Goal: Task Accomplishment & Management: Manage account settings

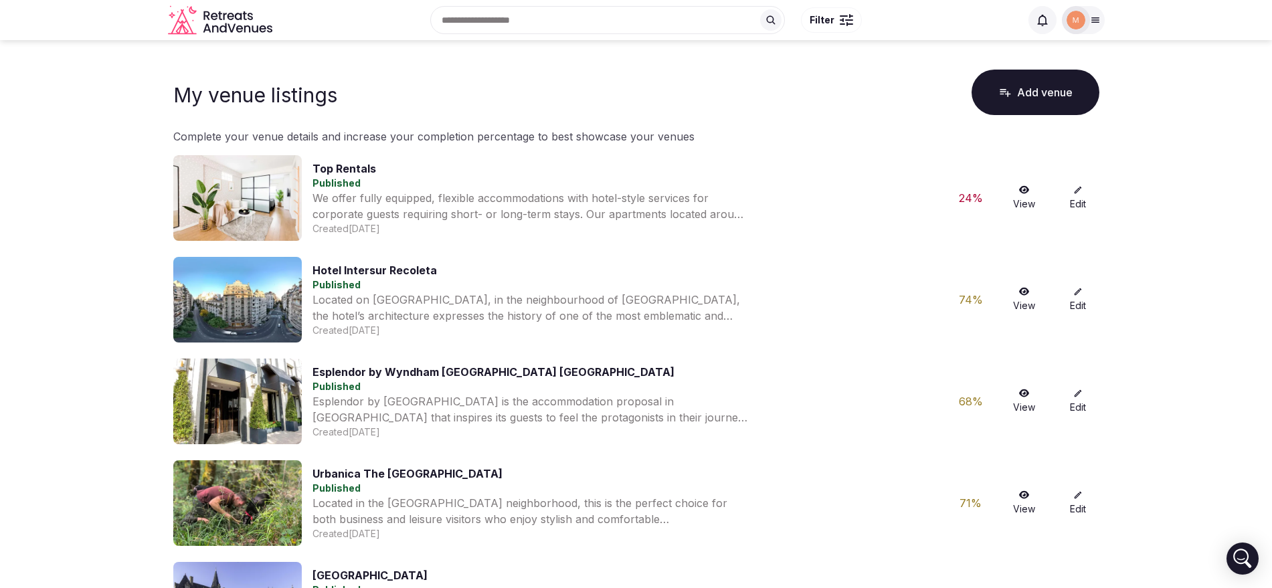
click at [1070, 23] on img at bounding box center [1076, 20] width 19 height 19
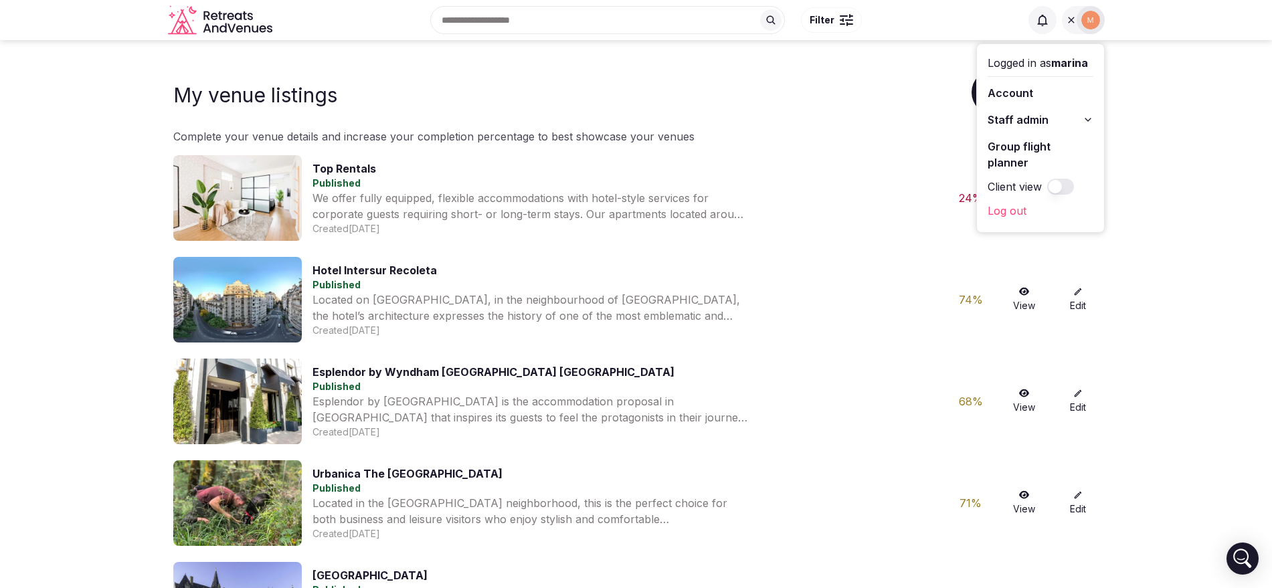
click at [1034, 119] on span "Staff admin" at bounding box center [1018, 120] width 61 height 16
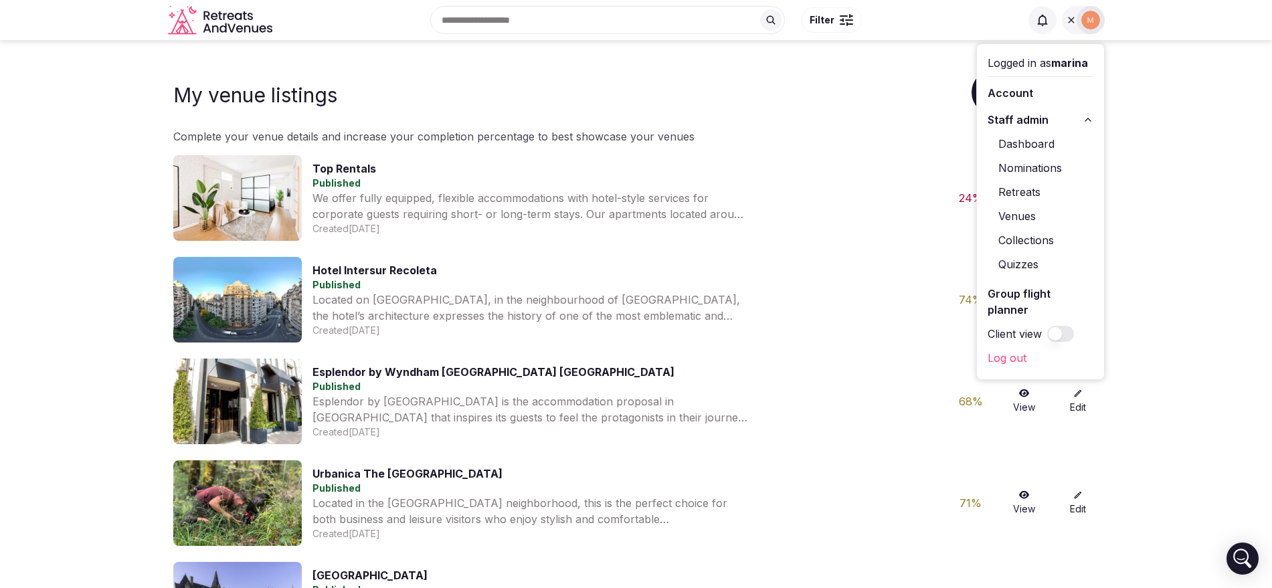
click at [1027, 182] on link "Retreats" at bounding box center [1041, 191] width 106 height 21
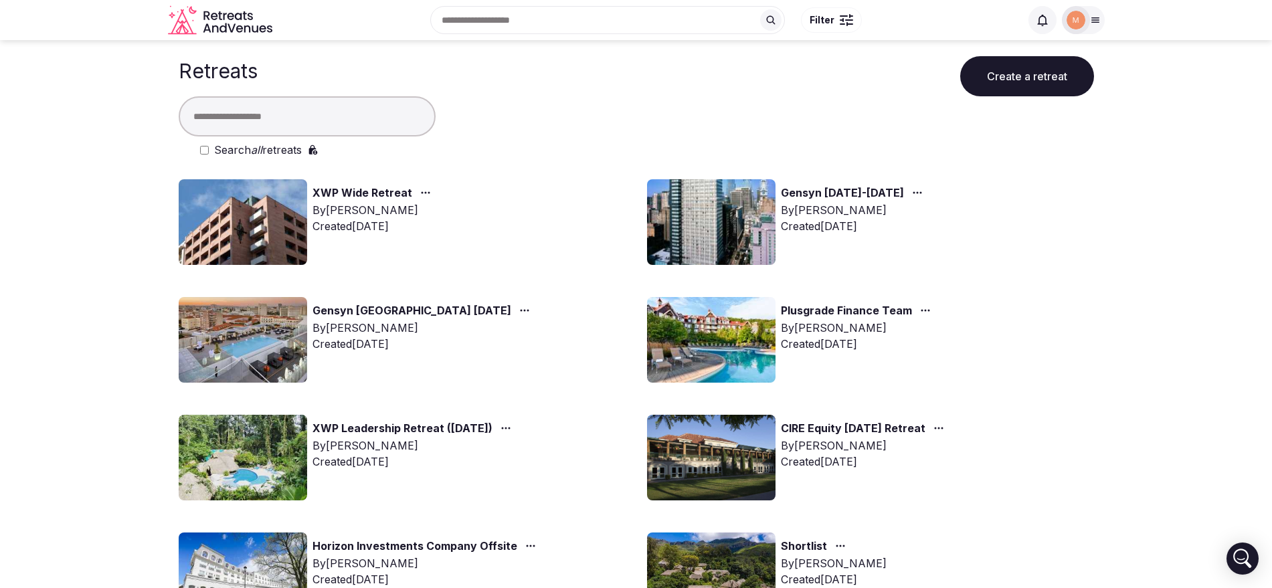
click at [865, 308] on link "Plusgrade Finance Team" at bounding box center [846, 310] width 131 height 17
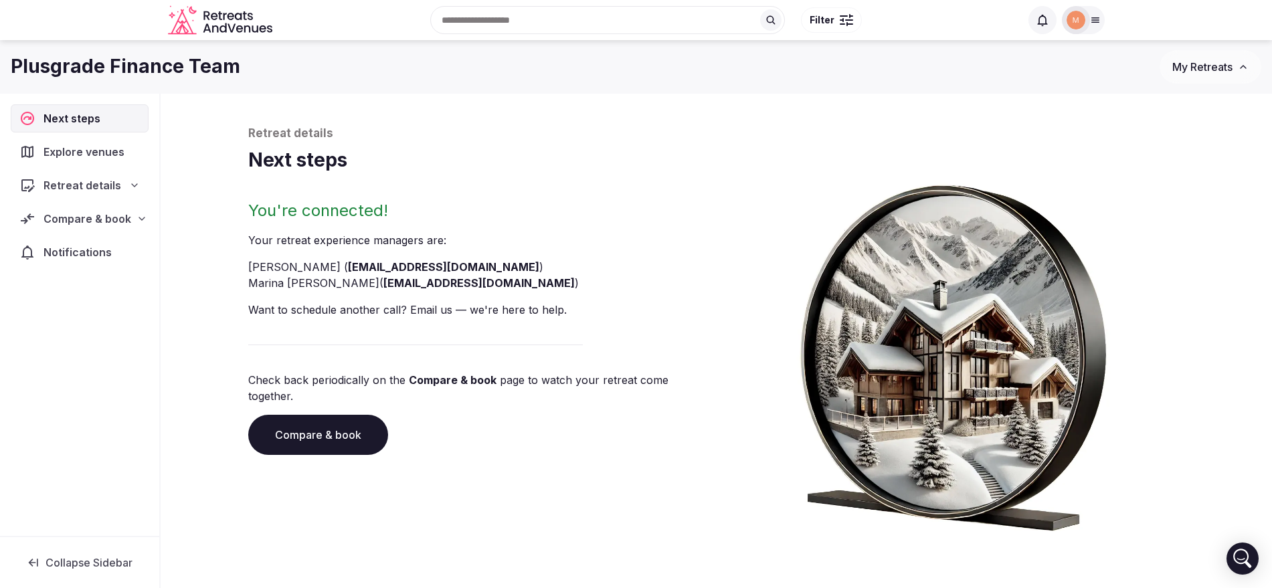
click at [69, 215] on span "Compare & book" at bounding box center [87, 219] width 88 height 16
click at [112, 300] on span "Proposals received (4)" at bounding box center [85, 306] width 106 height 13
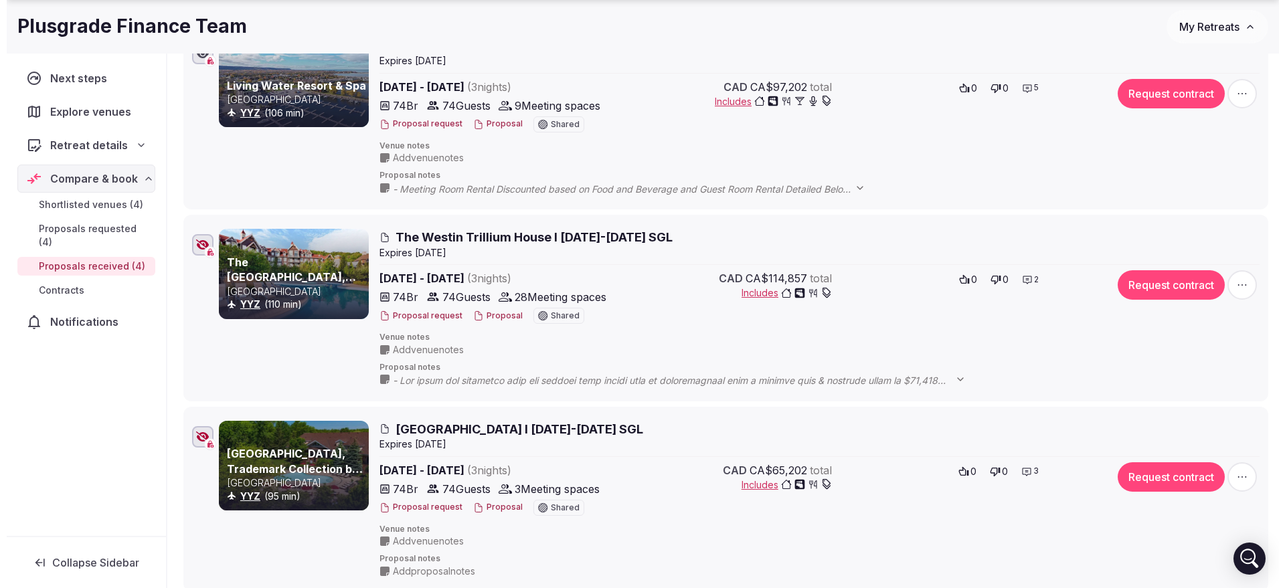
scroll to position [413, 0]
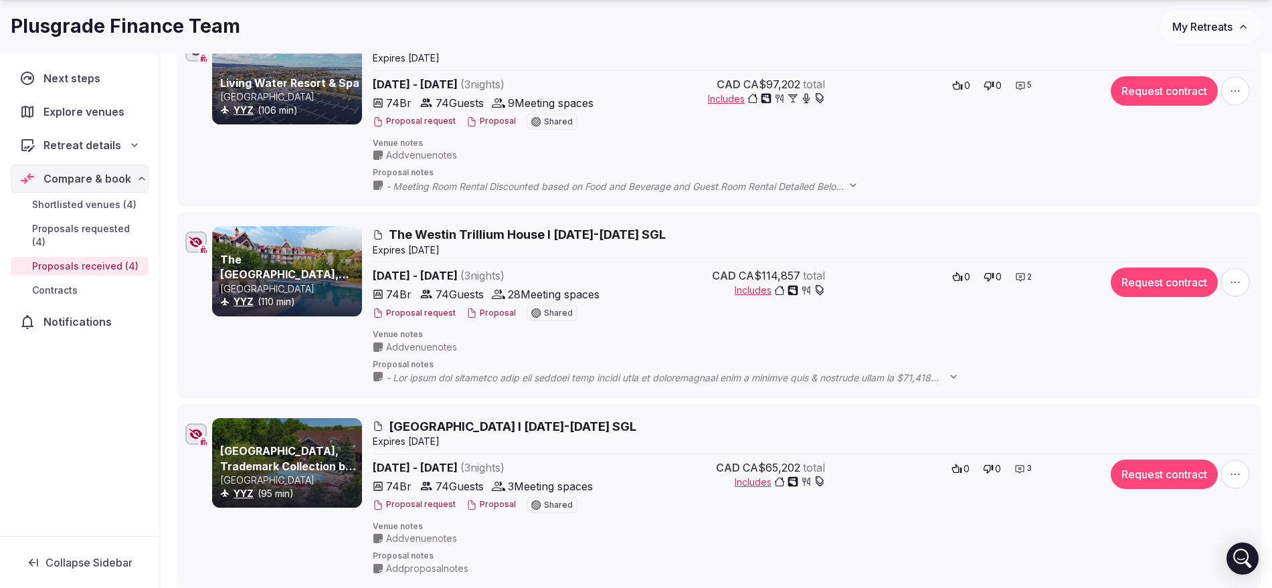
click at [501, 506] on button "Proposal" at bounding box center [491, 504] width 50 height 11
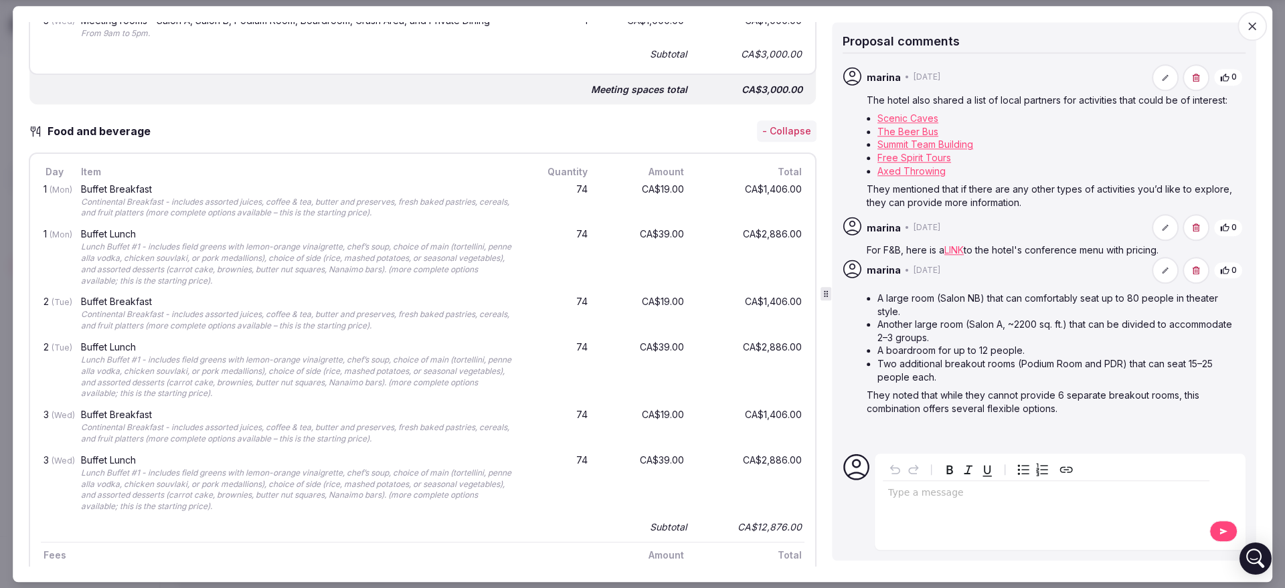
scroll to position [1174, 0]
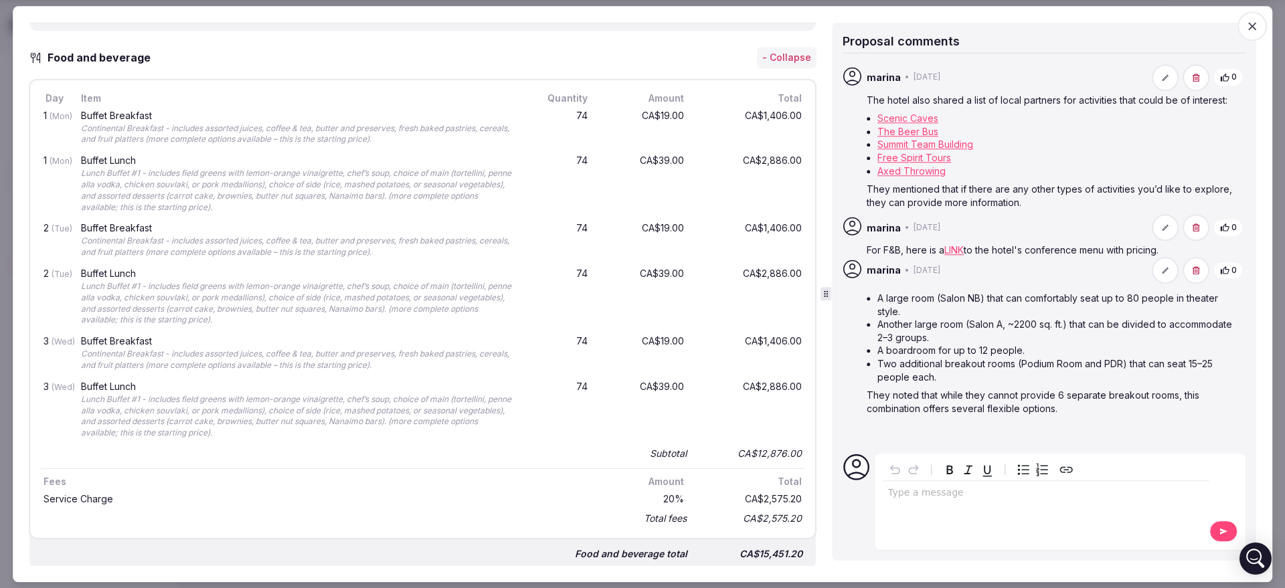
click at [1261, 29] on span "button" at bounding box center [1251, 25] width 29 height 29
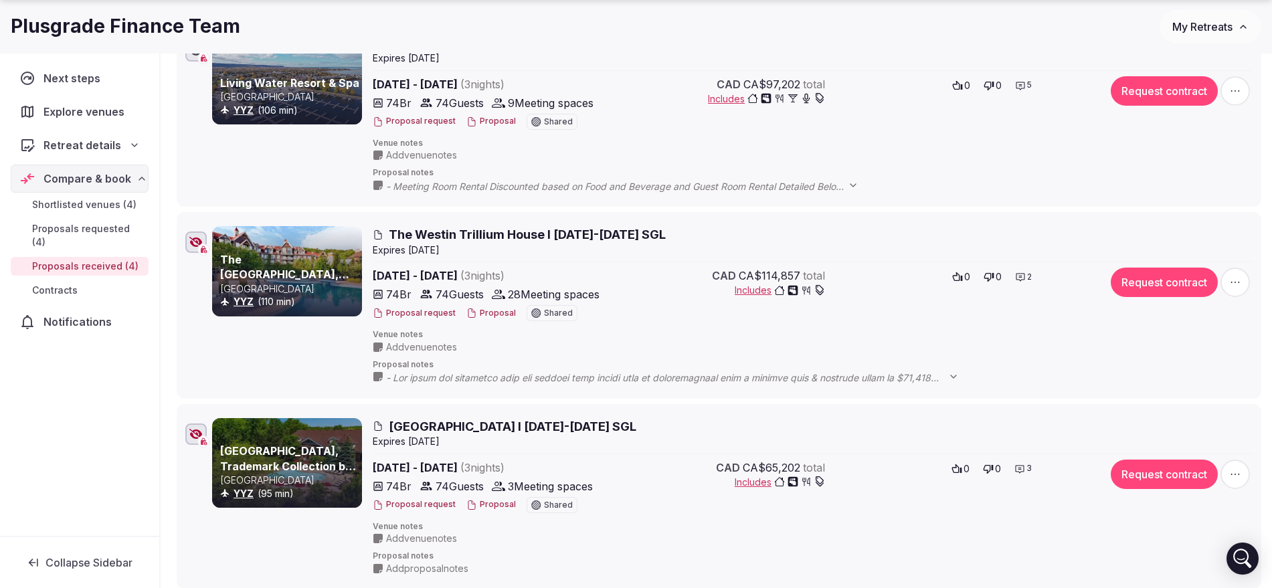
click at [468, 503] on icon at bounding box center [471, 505] width 11 height 11
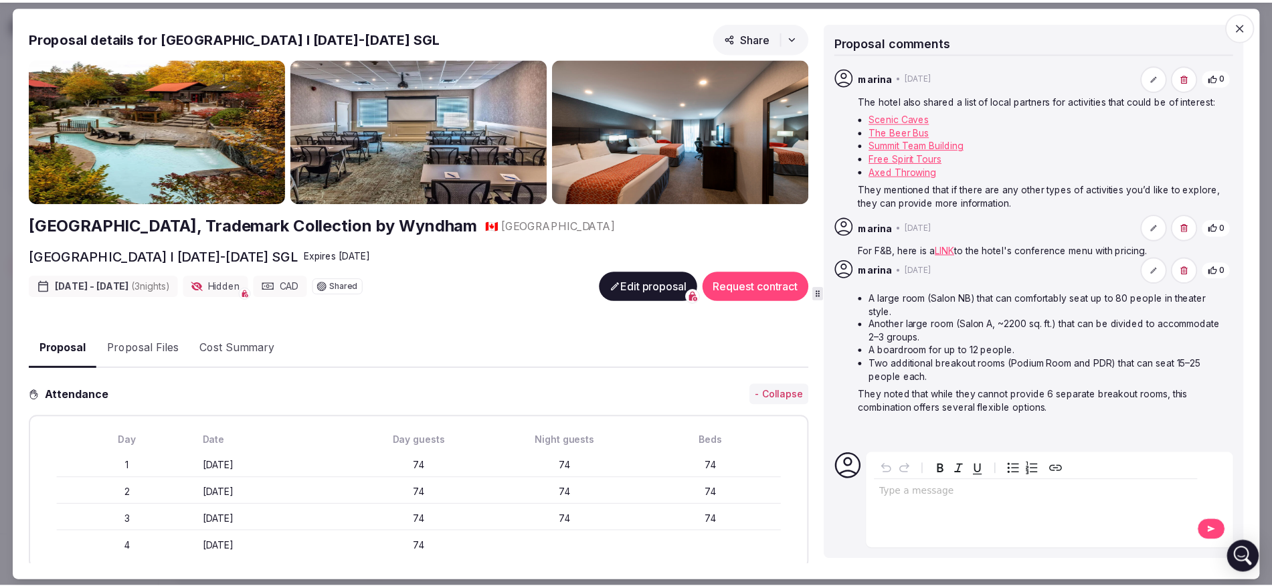
scroll to position [644, 0]
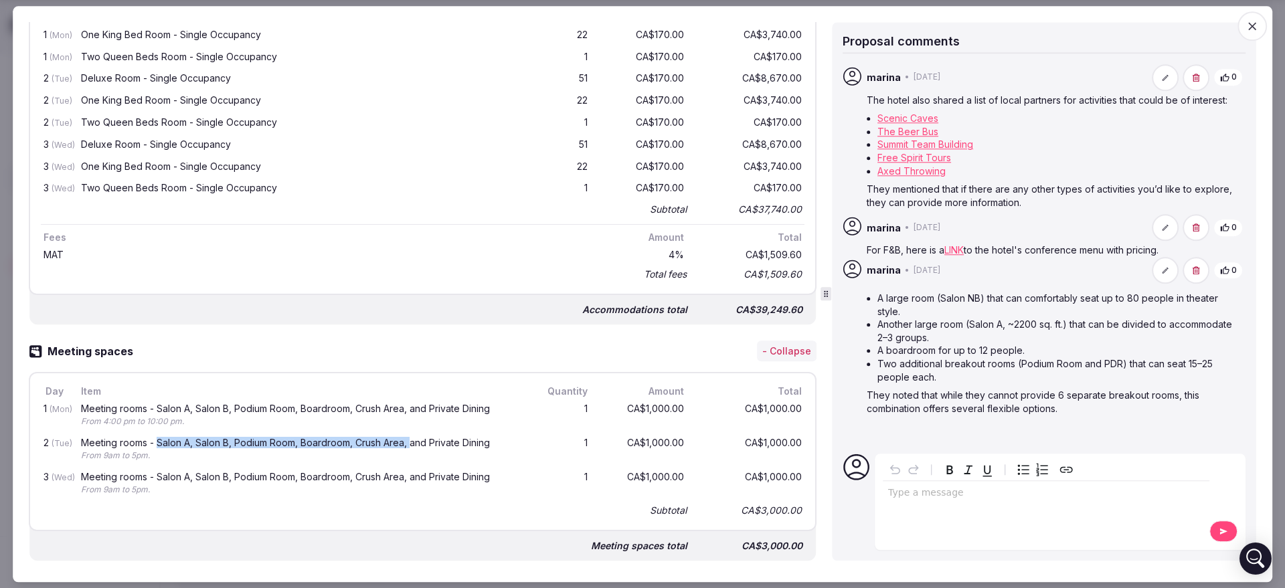
drag, startPoint x: 158, startPoint y: 440, endPoint x: 410, endPoint y: 436, distance: 252.3
click at [410, 439] on div "Meeting rooms - Salon A, Salon B, Podium Room, Boardroom, Crush Area, and Priva…" at bounding box center [297, 443] width 432 height 9
copy div "Salon A, Salon B, Podium Room, Boardroom, Crush Area,"
drag, startPoint x: 940, startPoint y: 298, endPoint x: 981, endPoint y: 296, distance: 40.9
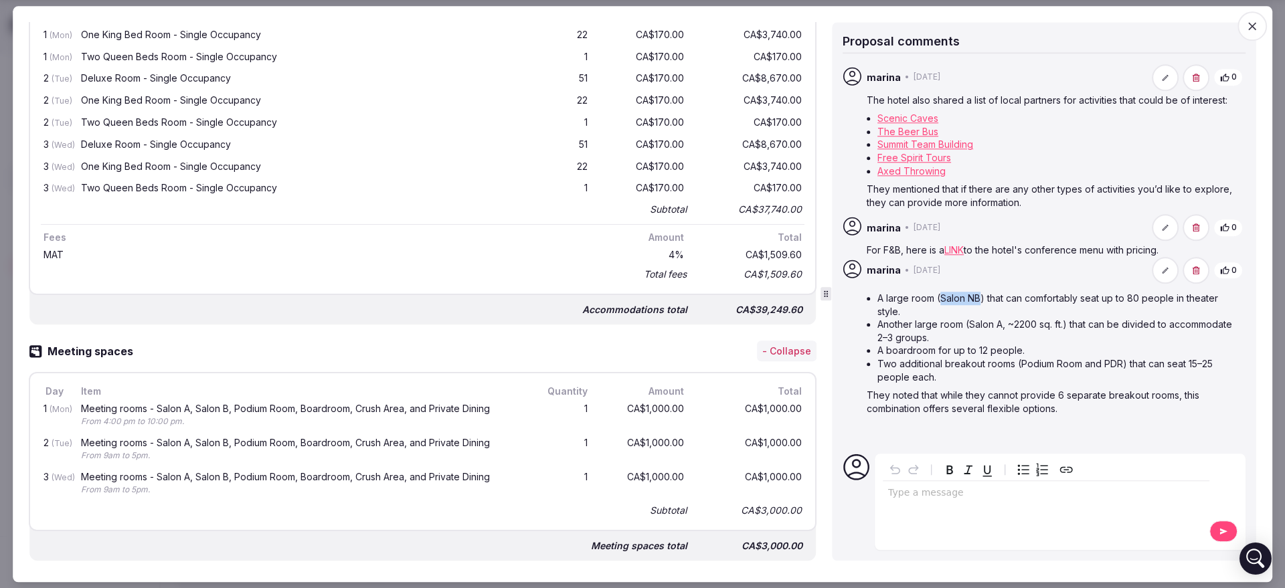
click at [981, 296] on li "A large room (Salon NB) that can comfortably seat up to 80 people in theater st…" at bounding box center [1059, 305] width 365 height 26
copy li "Salon NB"
click at [1245, 31] on icon "button" at bounding box center [1251, 25] width 13 height 13
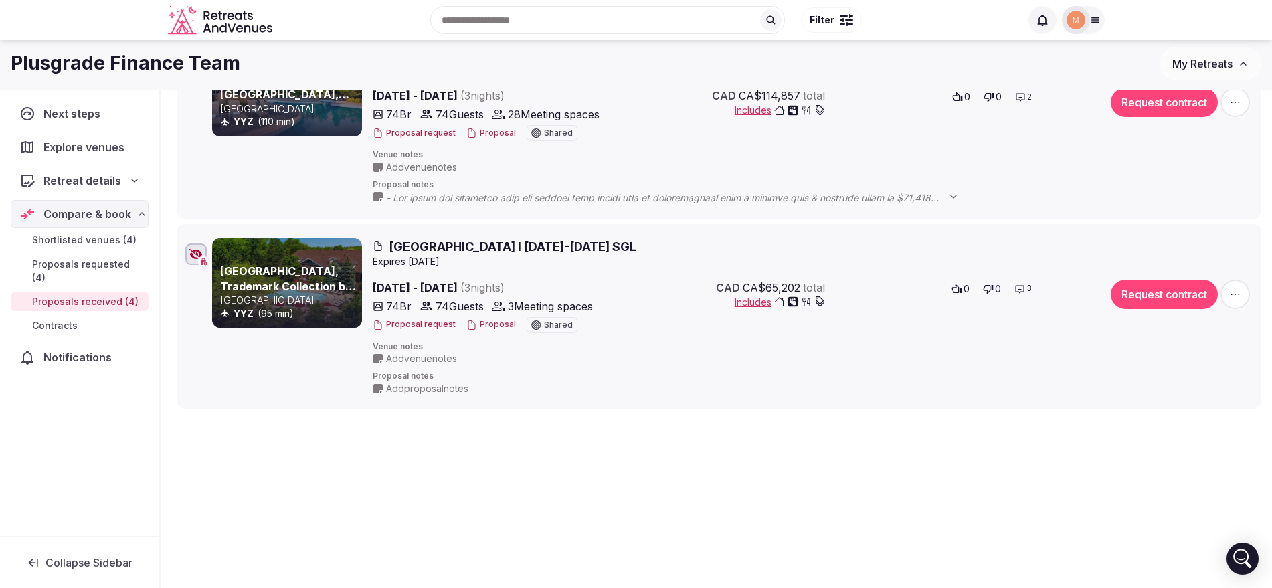
scroll to position [586, 0]
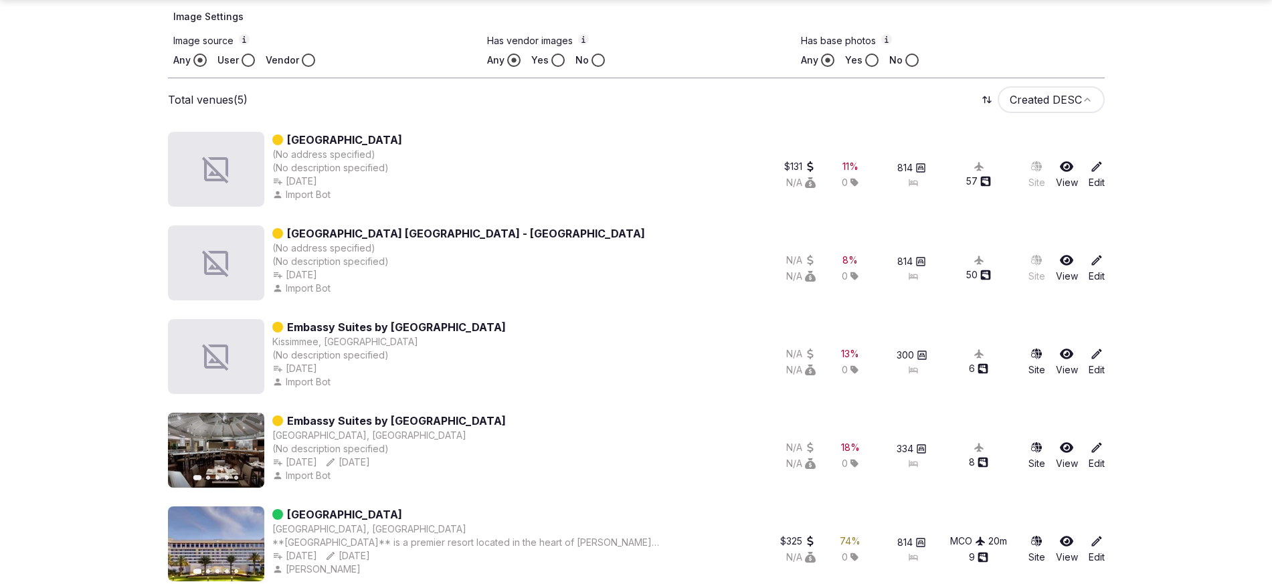
scroll to position [537, 0]
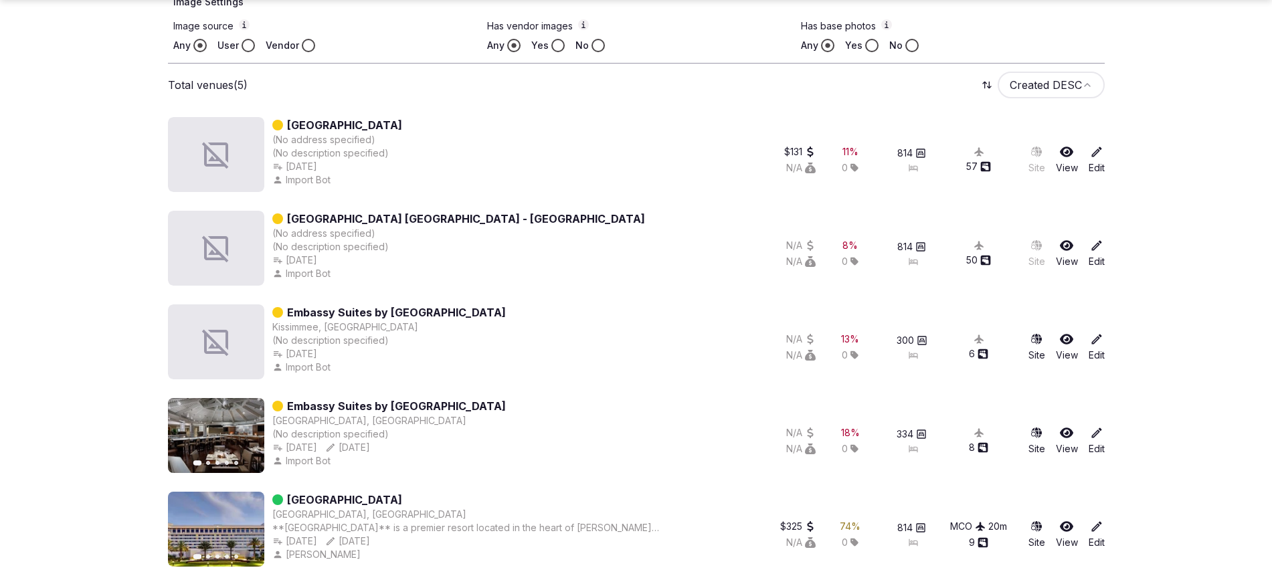
type input "**********"
click at [1097, 529] on icon at bounding box center [1096, 526] width 13 height 13
click at [1085, 535] on div "Site View Edit" at bounding box center [1062, 535] width 86 height 64
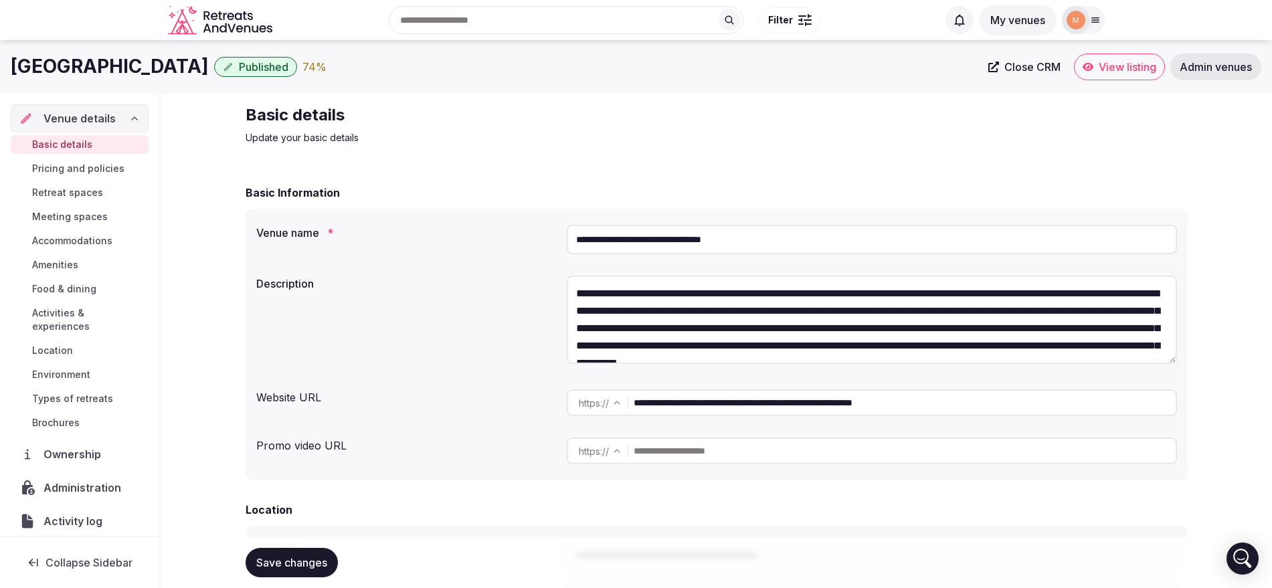
scroll to position [43, 0]
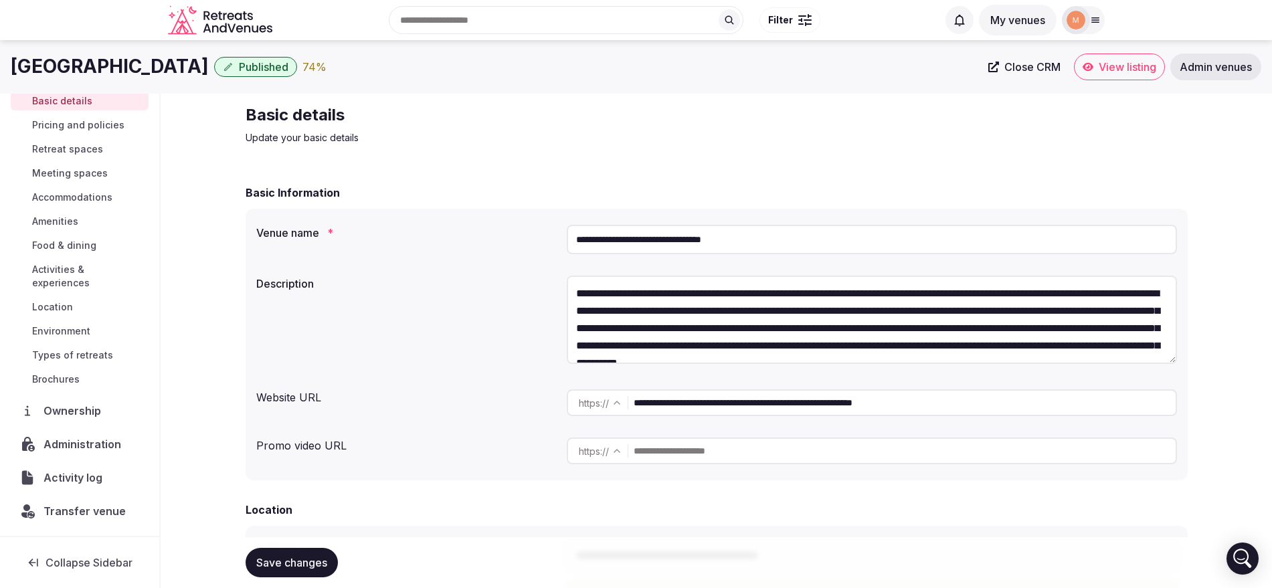
click at [50, 520] on div "Transfer venue" at bounding box center [80, 511] width 138 height 28
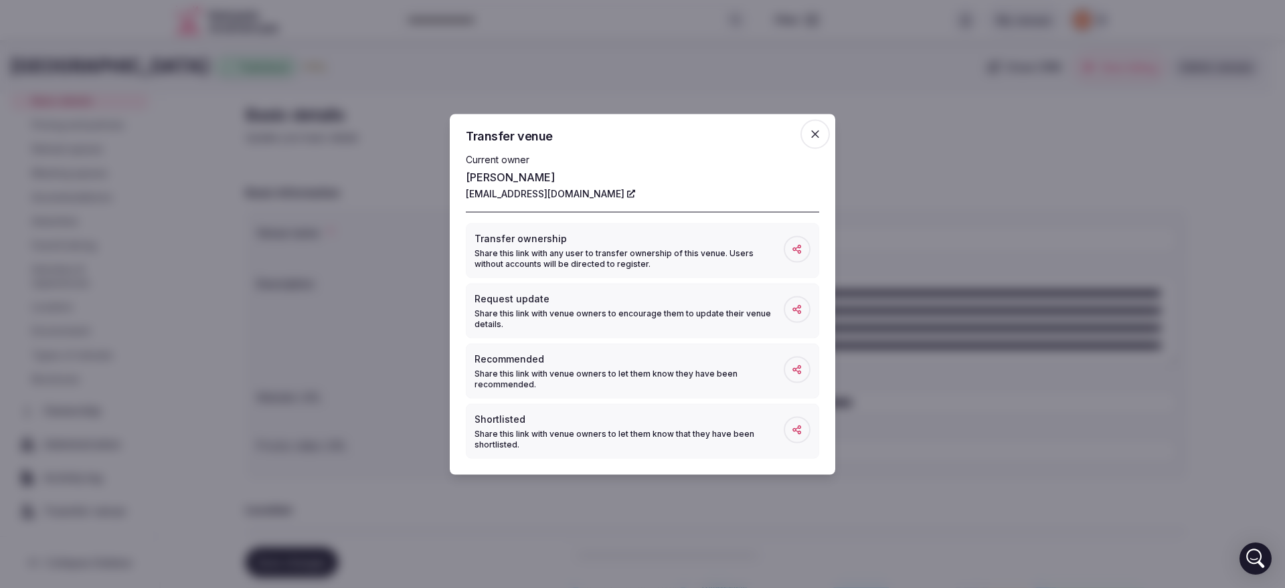
click at [799, 251] on icon at bounding box center [797, 249] width 11 height 11
click at [782, 250] on p "Share this link with any user to transfer ownership of this venue. Users withou…" at bounding box center [628, 258] width 309 height 21
click at [824, 143] on span "button" at bounding box center [814, 133] width 29 height 29
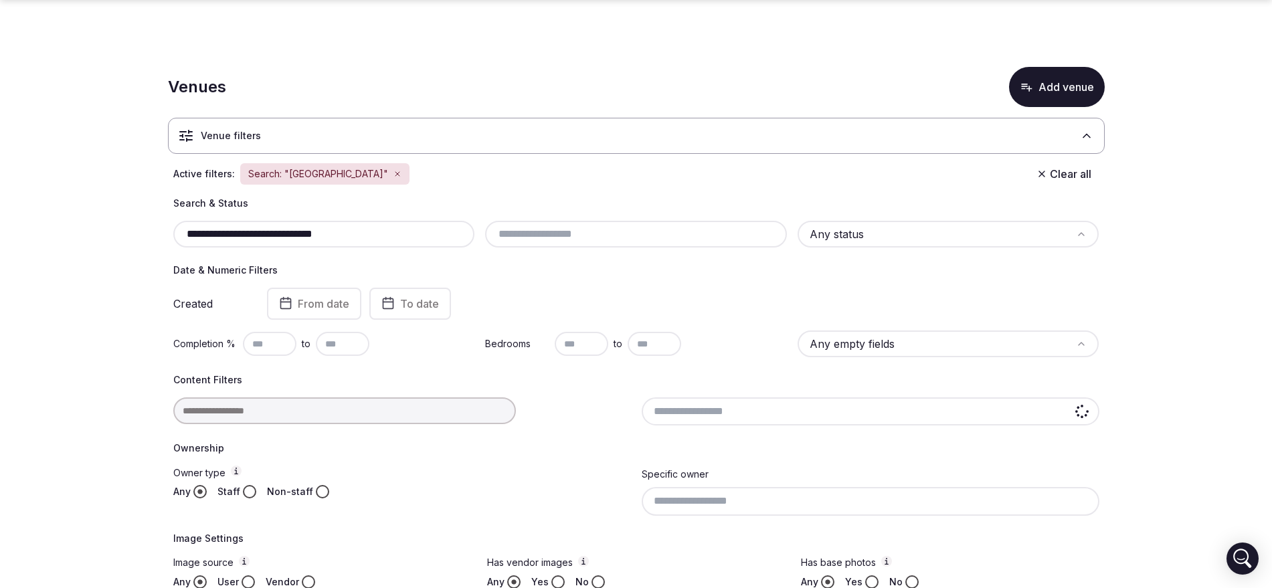
scroll to position [82, 0]
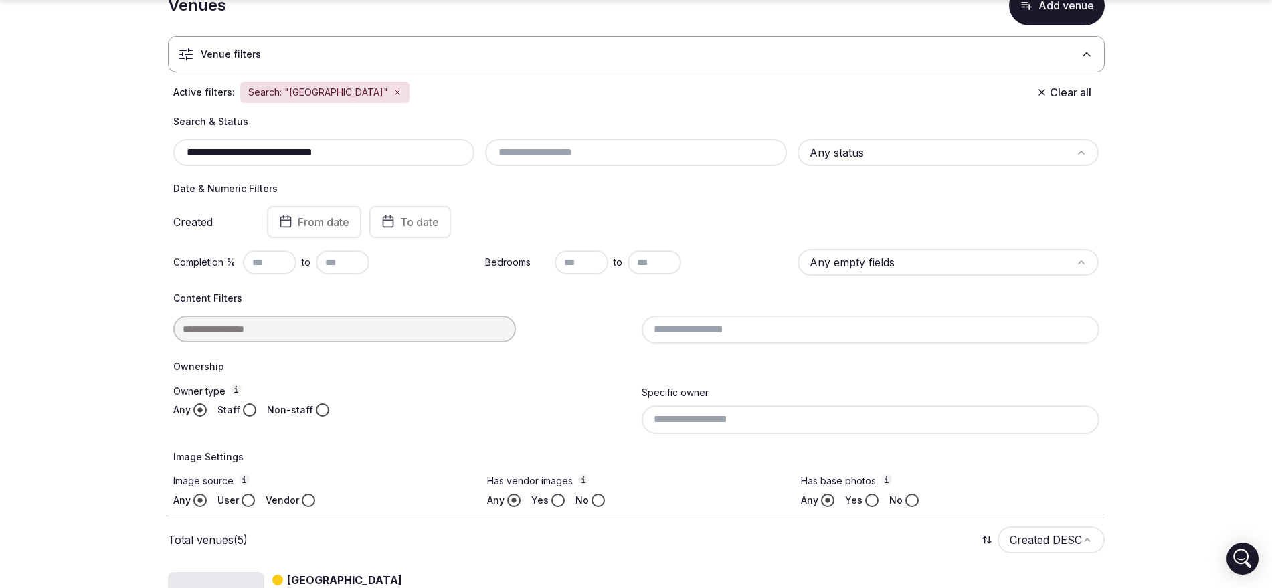
drag, startPoint x: 379, startPoint y: 155, endPoint x: 161, endPoint y: 149, distance: 218.9
click at [161, 149] on section "**********" at bounding box center [636, 501] width 1272 height 1085
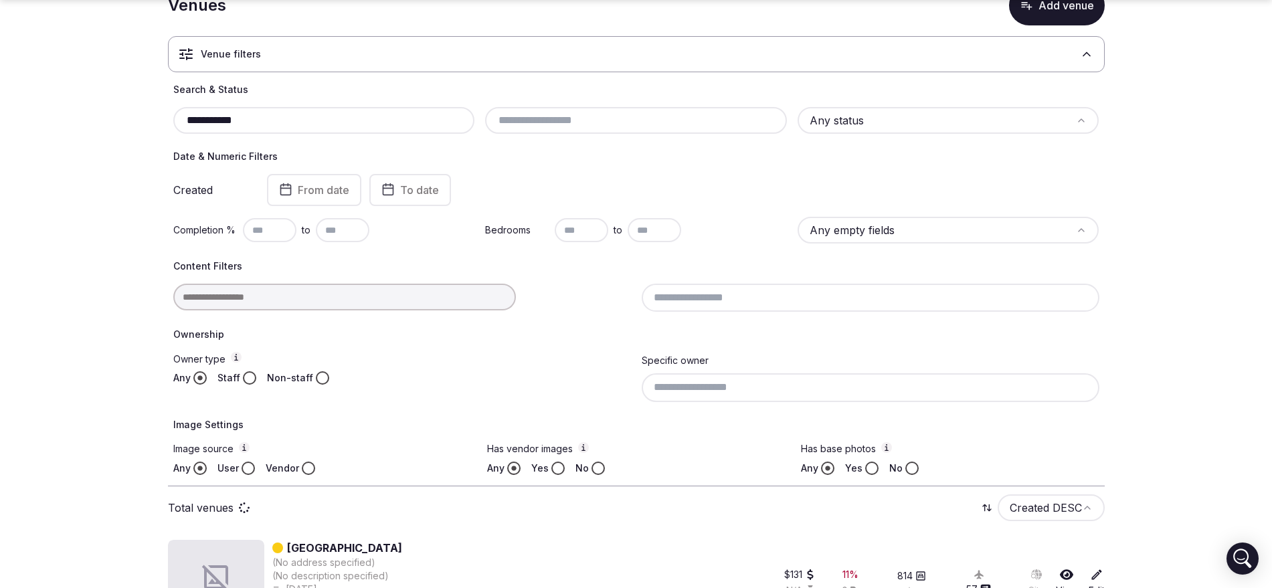
type input "**********"
click at [260, 112] on div "**********" at bounding box center [636, 255] width 937 height 461
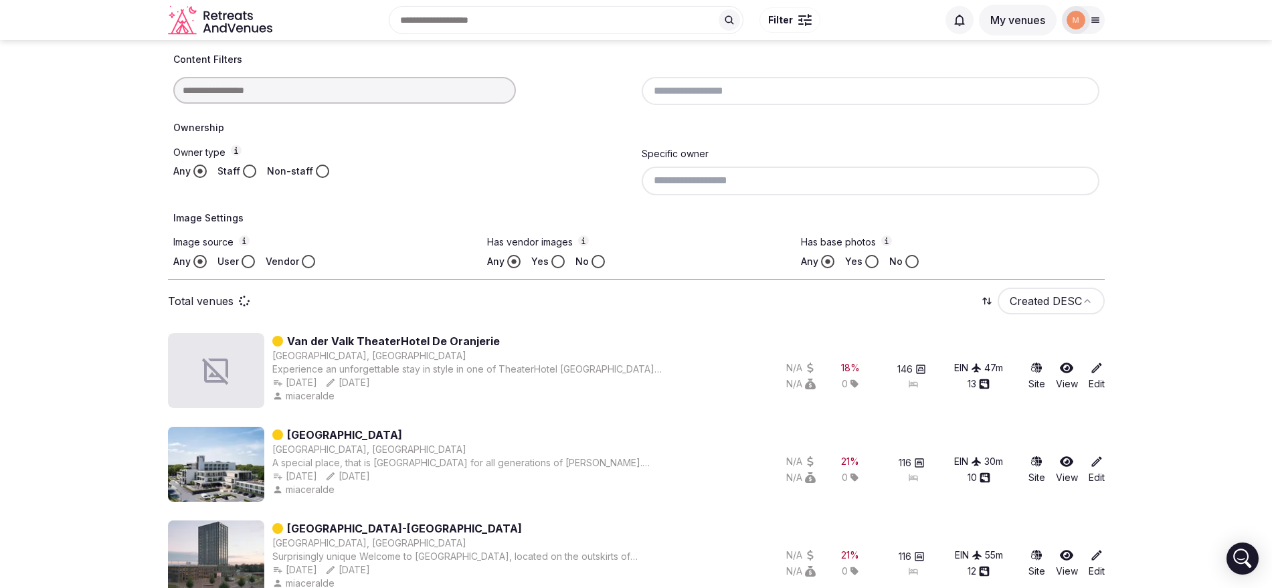
scroll to position [0, 0]
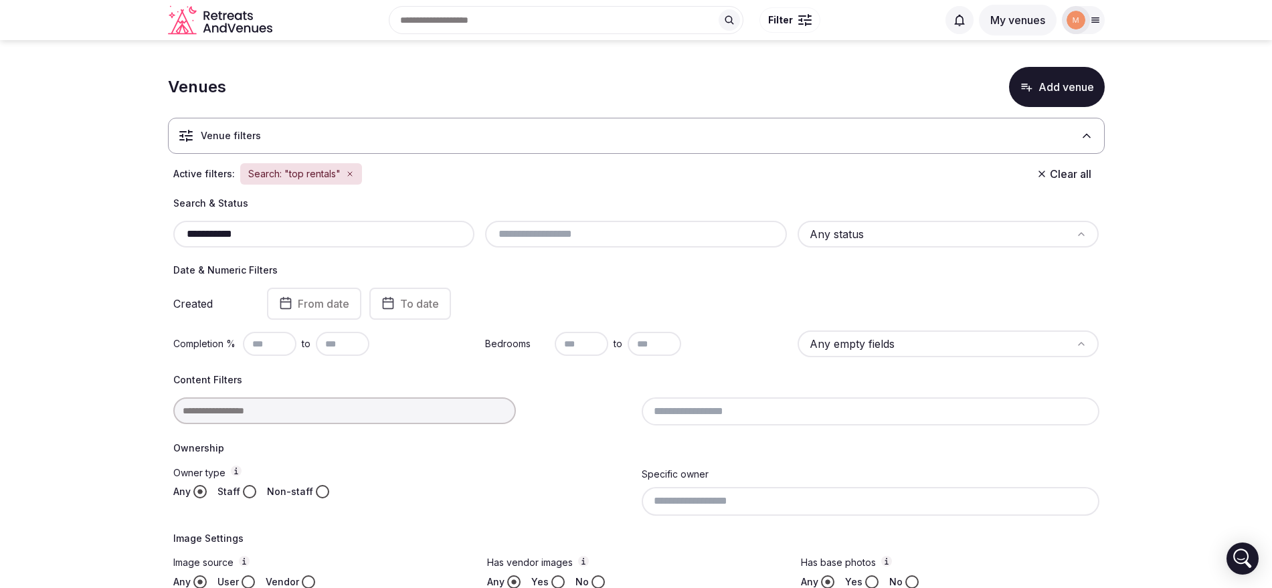
click at [249, 228] on input "**********" at bounding box center [324, 234] width 291 height 16
drag, startPoint x: 264, startPoint y: 227, endPoint x: 167, endPoint y: 222, distance: 96.5
click at [168, 222] on div "**********" at bounding box center [636, 393] width 937 height 392
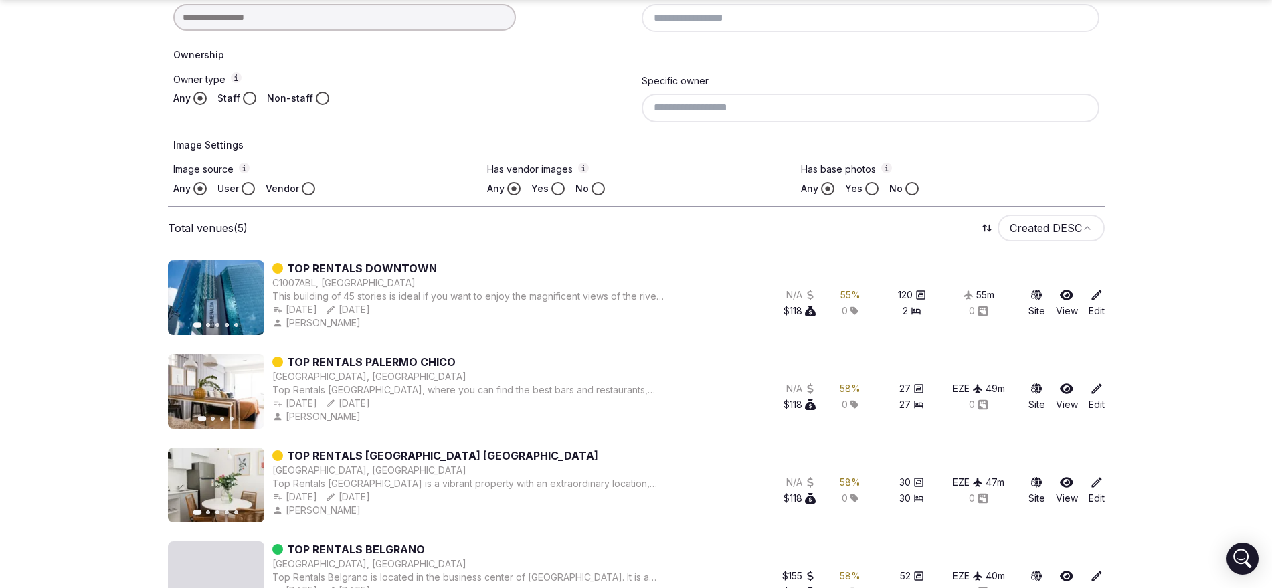
scroll to position [537, 0]
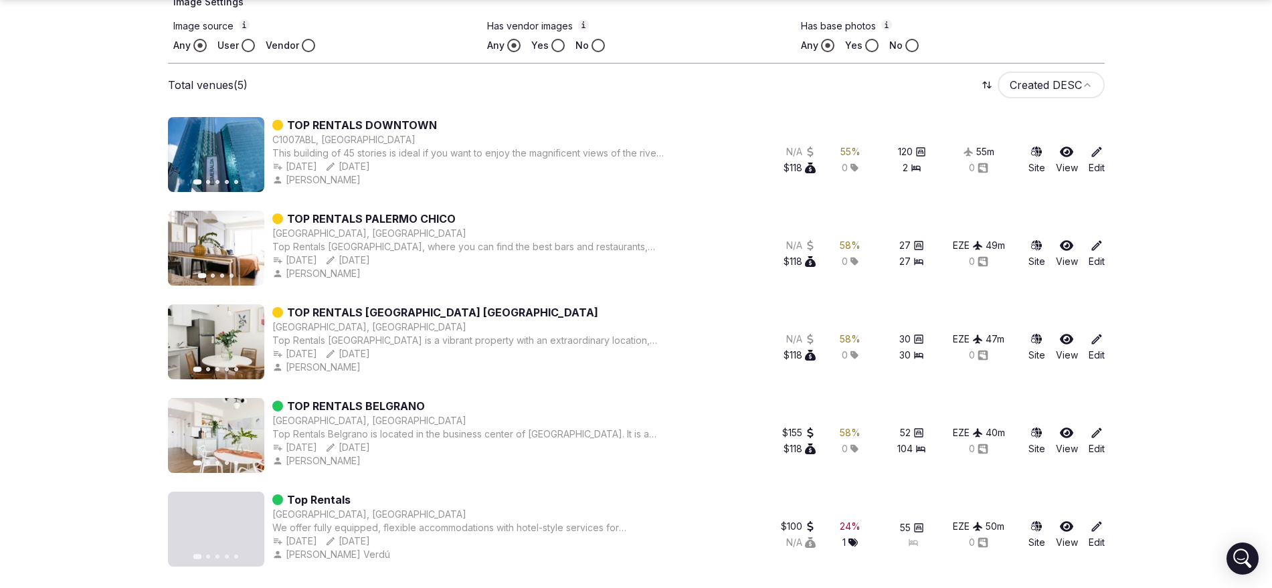
type input "**********"
click at [1093, 344] on icon at bounding box center [1096, 339] width 13 height 13
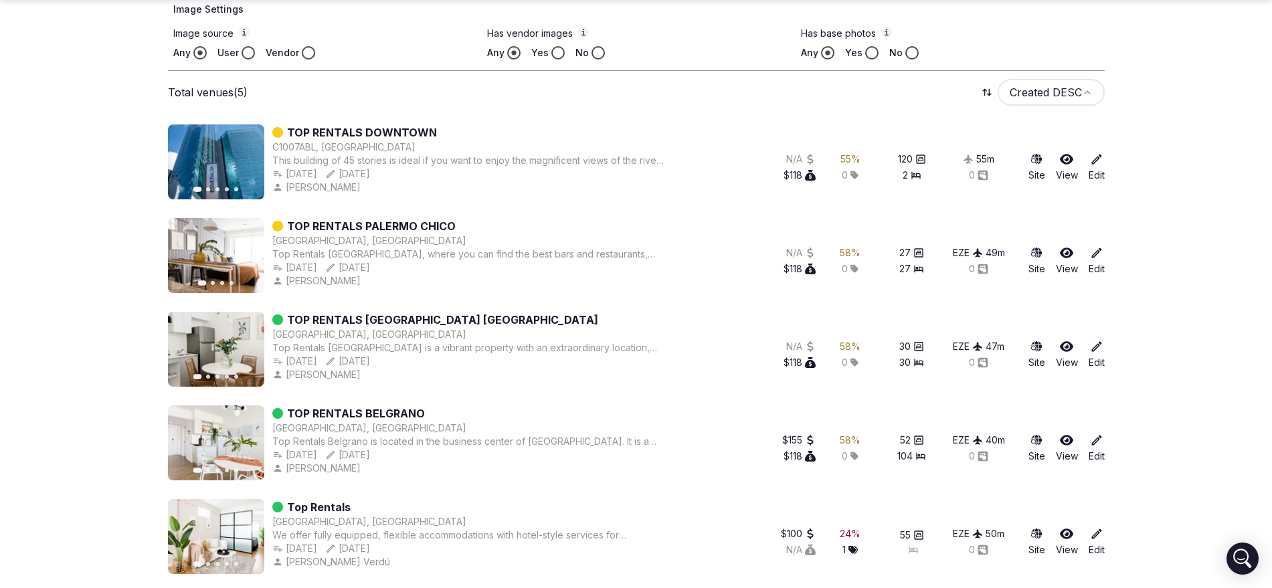
scroll to position [537, 0]
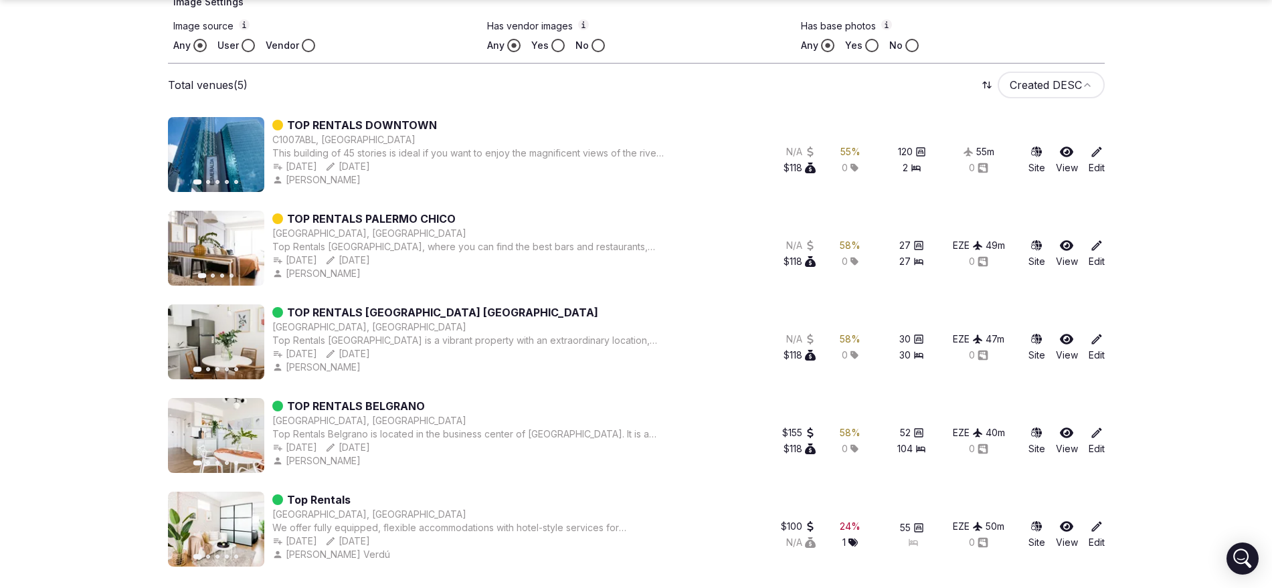
click at [1101, 249] on icon at bounding box center [1096, 245] width 13 height 13
click at [1092, 247] on icon at bounding box center [1096, 245] width 10 height 10
click at [1092, 250] on icon at bounding box center [1096, 245] width 13 height 13
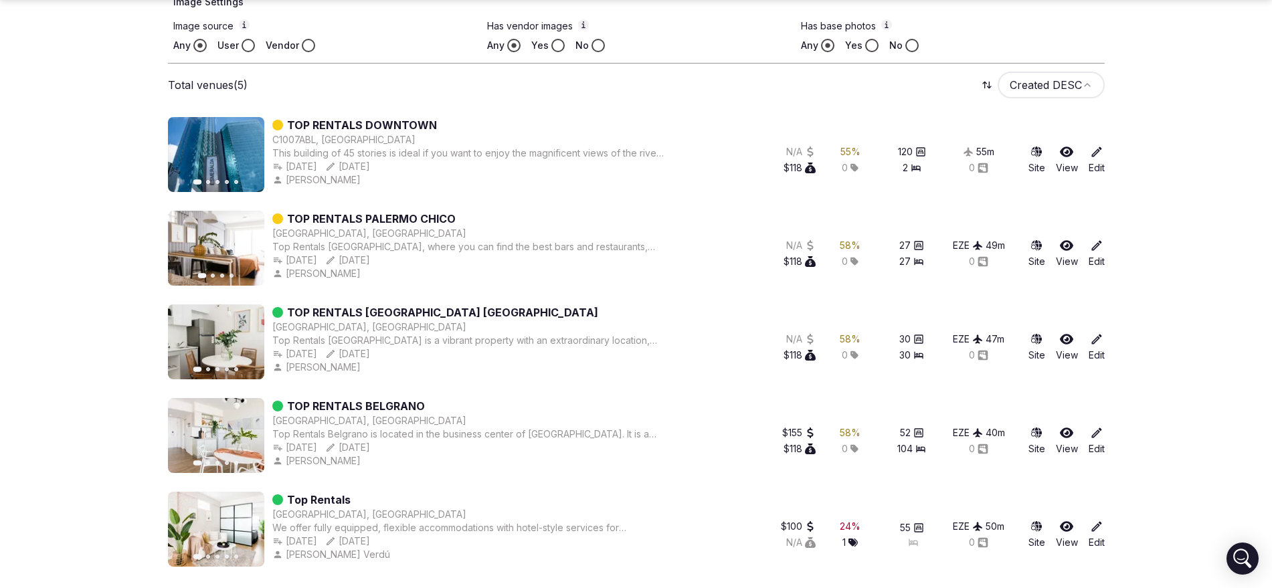
click at [1095, 255] on link "Edit" at bounding box center [1097, 253] width 16 height 29
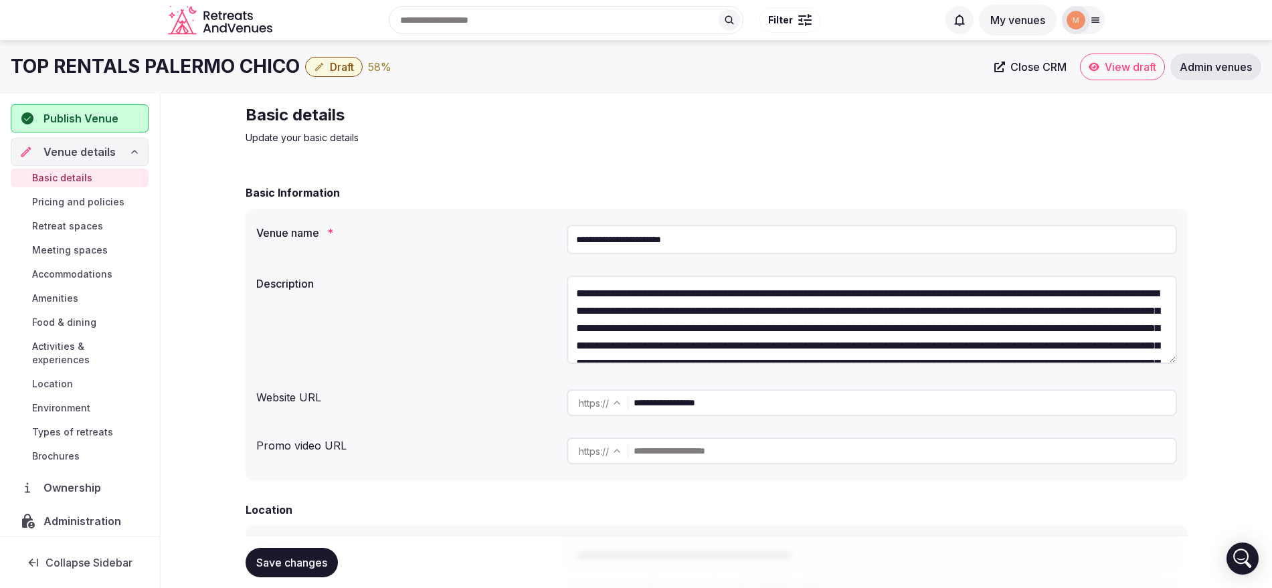
drag, startPoint x: 1091, startPoint y: 252, endPoint x: 353, endPoint y: 68, distance: 760.6
click at [353, 68] on span "Draft" at bounding box center [342, 66] width 24 height 13
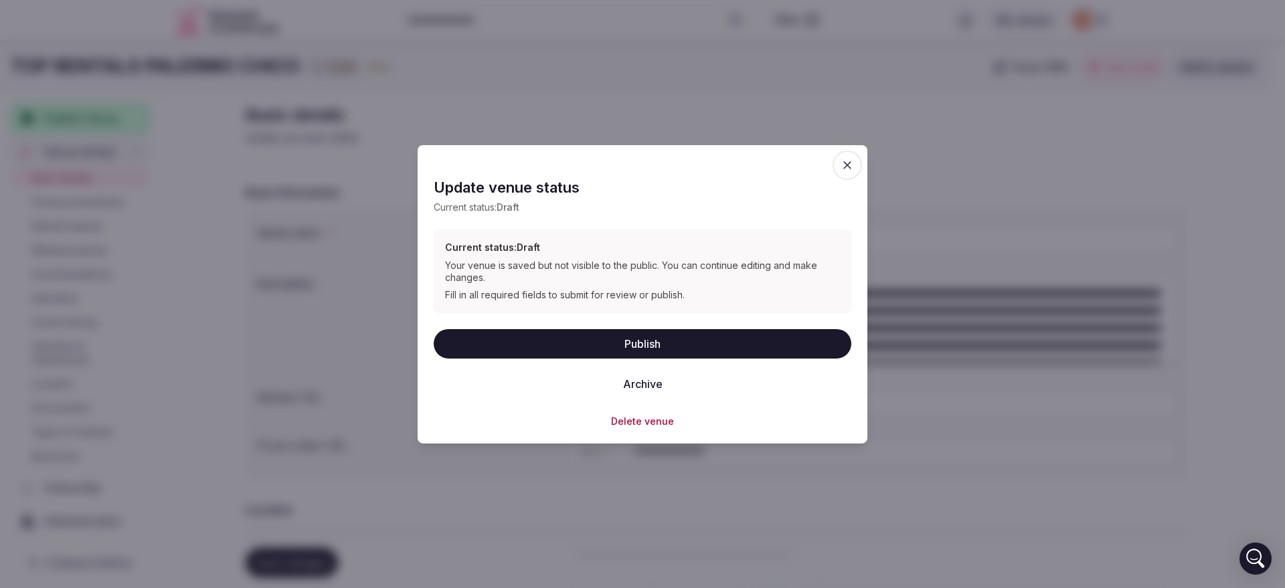
click at [673, 346] on button "Publish" at bounding box center [643, 343] width 418 height 29
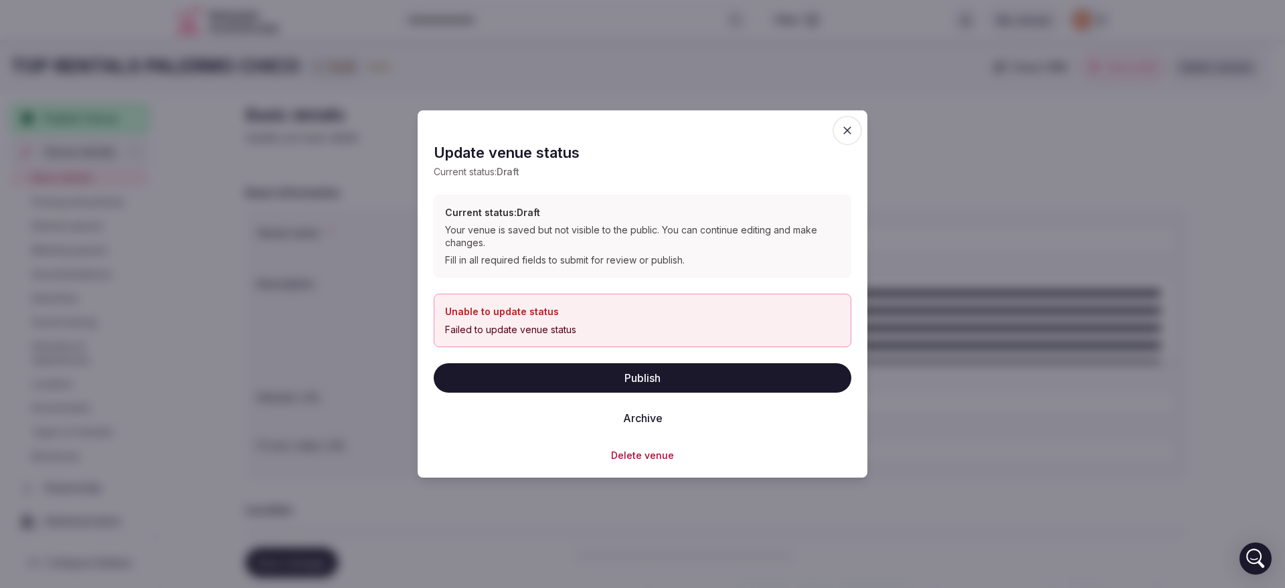
drag, startPoint x: 817, startPoint y: 361, endPoint x: 815, endPoint y: 374, distance: 12.9
click at [815, 374] on div "Update venue status Current status: Draft Current status: Draft Your venue is s…" at bounding box center [643, 294] width 418 height 336
click at [815, 374] on button "Publish" at bounding box center [643, 377] width 418 height 29
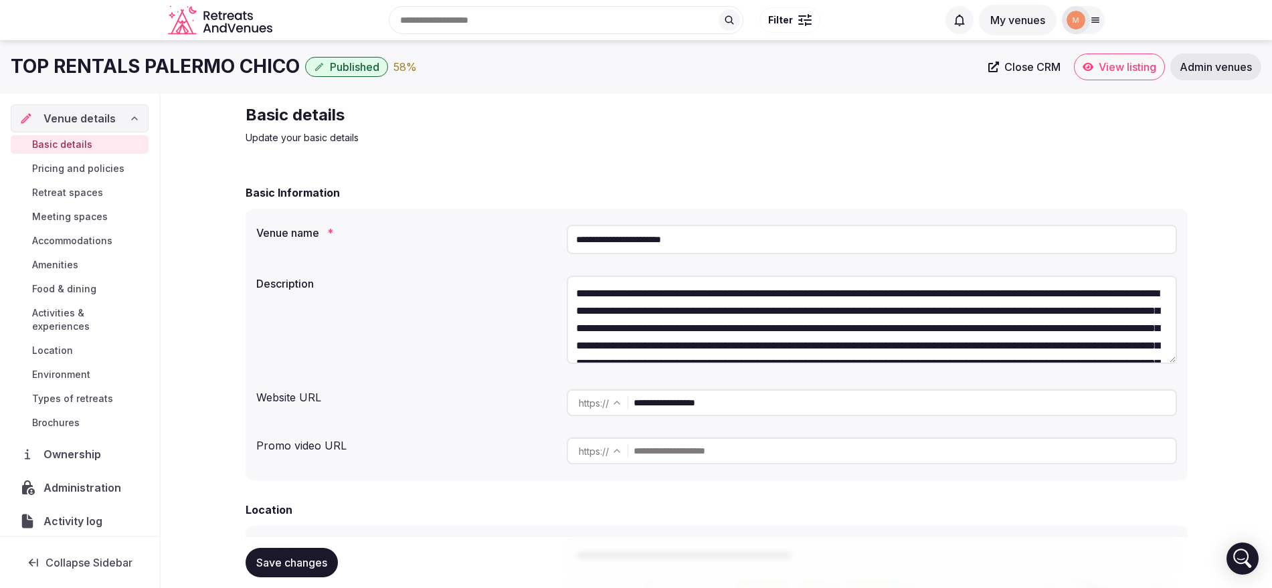
click at [273, 569] on button "Save changes" at bounding box center [292, 562] width 92 height 29
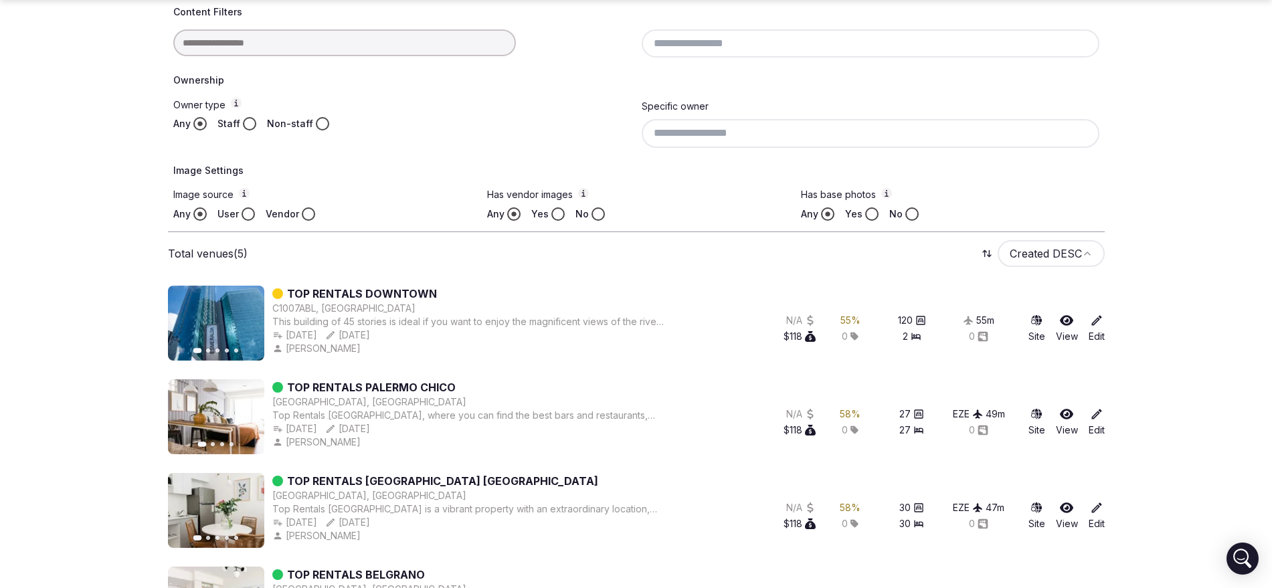
scroll to position [377, 0]
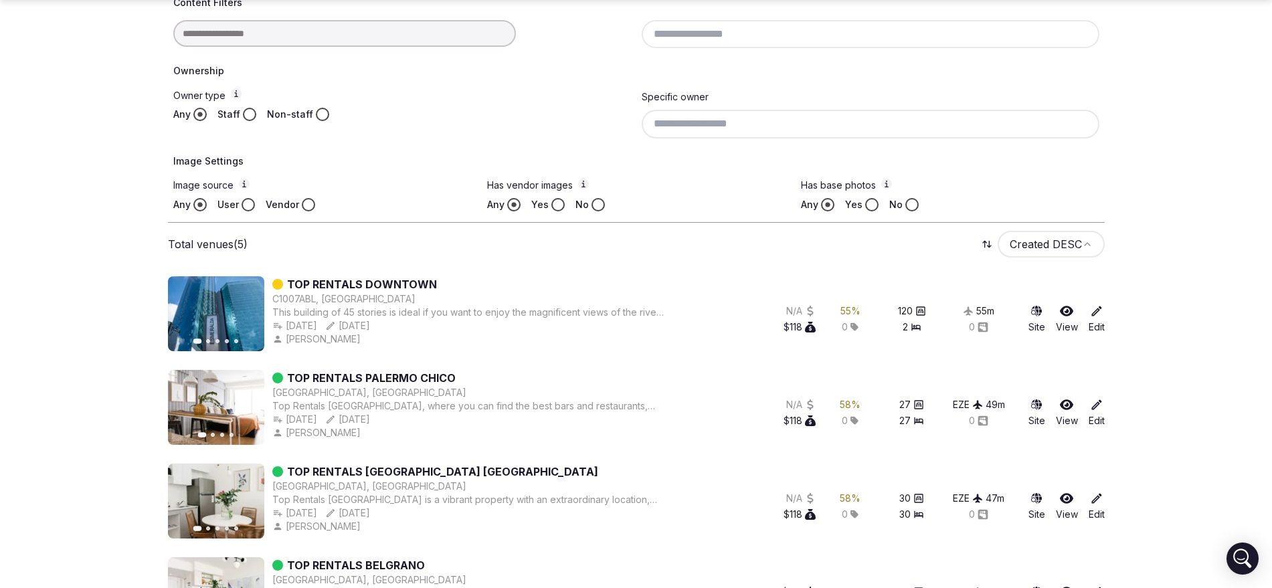
click at [1091, 312] on icon at bounding box center [1096, 310] width 13 height 13
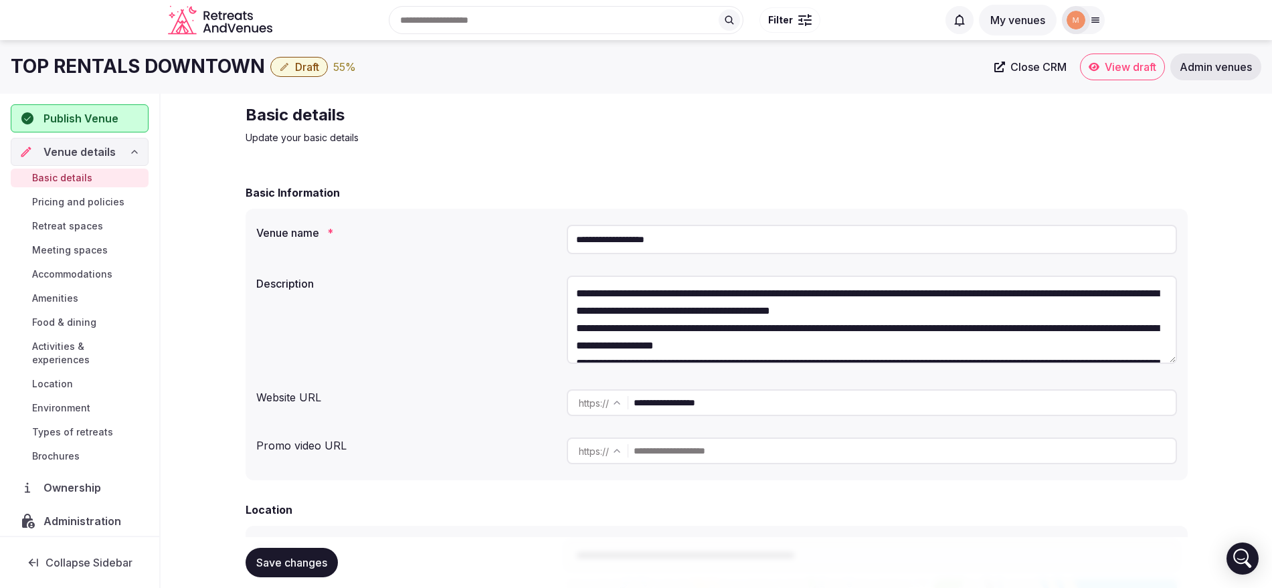
click at [313, 64] on span "Draft" at bounding box center [307, 66] width 24 height 13
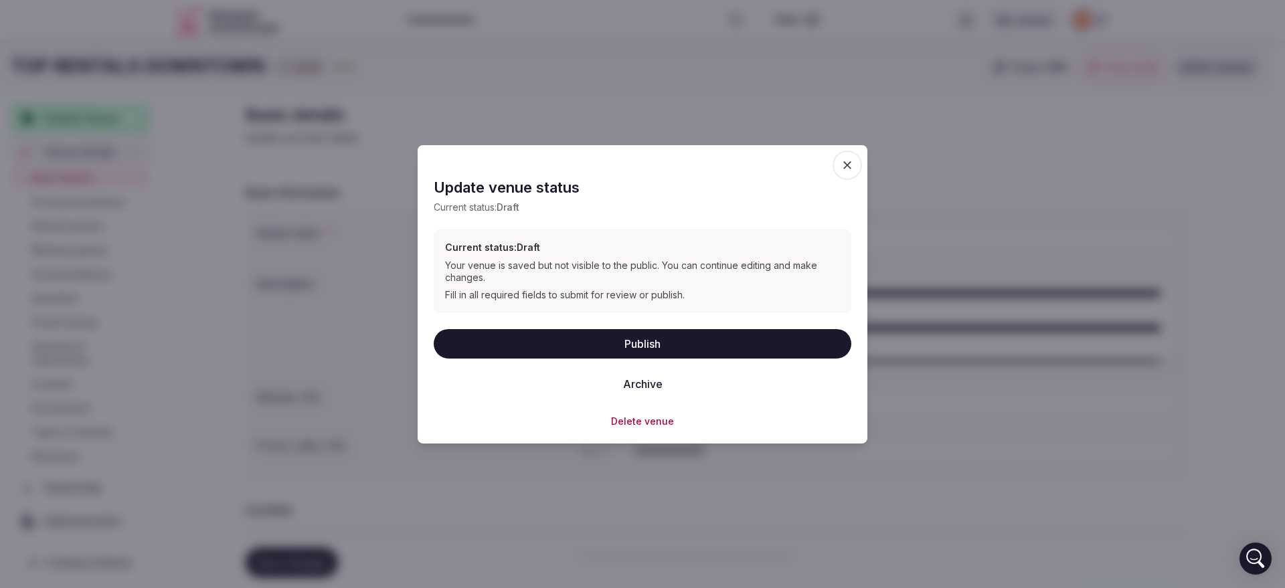
click at [633, 335] on button "Publish" at bounding box center [643, 343] width 418 height 29
